Goal: Task Accomplishment & Management: Manage account settings

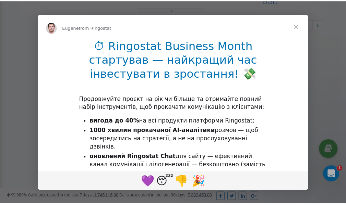
scroll to position [205, 0]
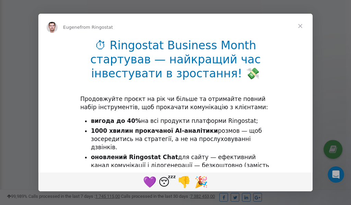
click at [300, 27] on span "Close" at bounding box center [300, 26] width 25 height 25
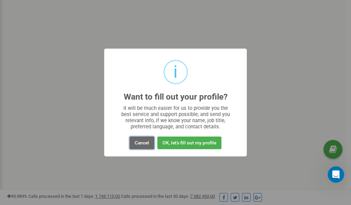
click at [140, 144] on button "Cancel" at bounding box center [142, 143] width 25 height 13
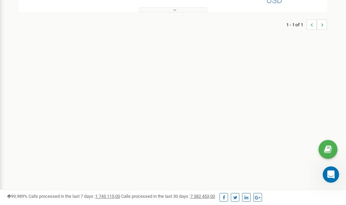
scroll to position [0, 0]
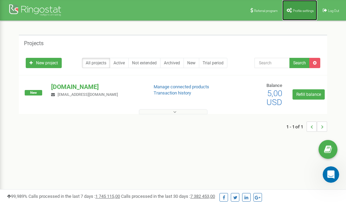
click at [296, 11] on span "Profile settings" at bounding box center [303, 11] width 21 height 4
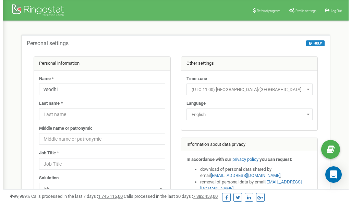
scroll to position [34, 0]
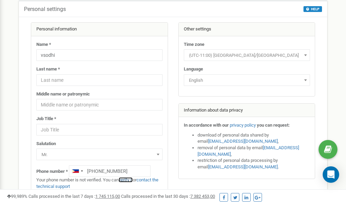
click at [131, 179] on link "verify it" at bounding box center [126, 180] width 14 height 5
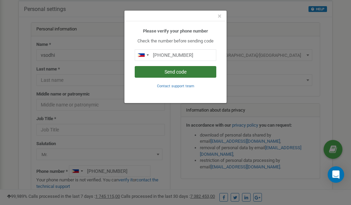
click at [162, 73] on button "Send code" at bounding box center [176, 72] width 82 height 12
